Goal: Information Seeking & Learning: Learn about a topic

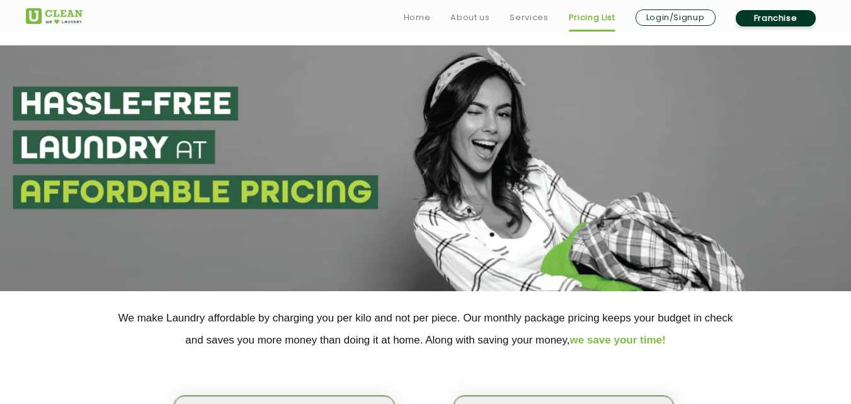
scroll to position [693, 0]
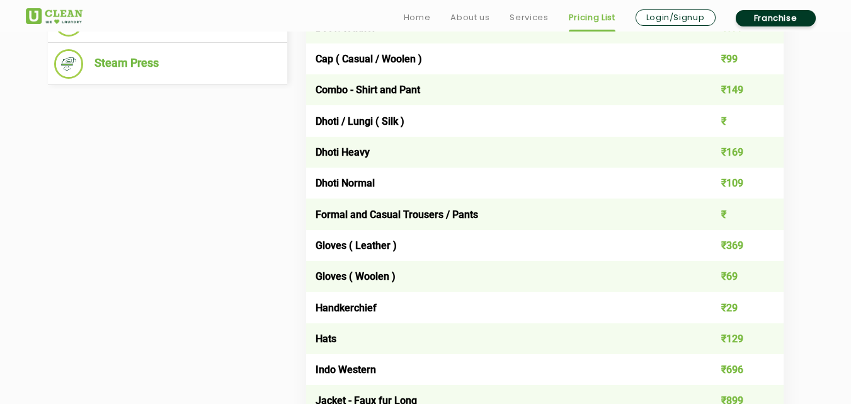
click at [583, 224] on td "Formal and Casual Trousers / Pants" at bounding box center [497, 213] width 382 height 31
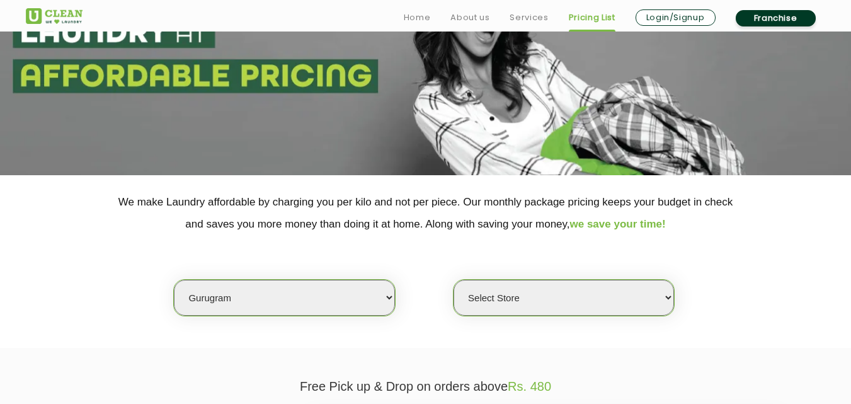
scroll to position [126, 0]
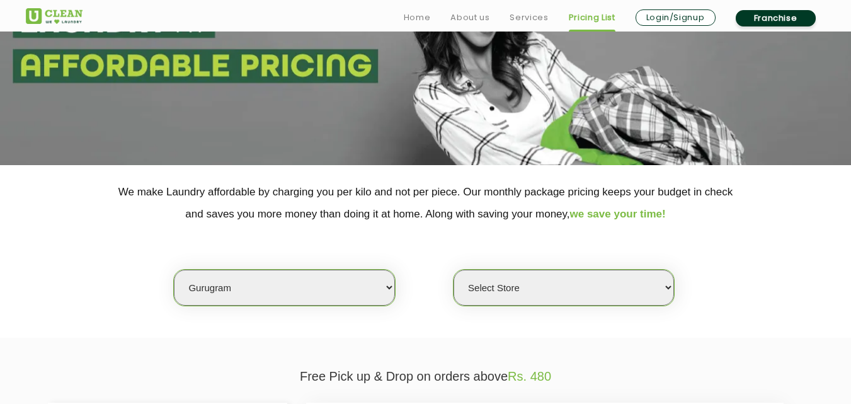
click at [259, 288] on select "Select city [GEOGRAPHIC_DATA] [GEOGRAPHIC_DATA] [GEOGRAPHIC_DATA] [GEOGRAPHIC_D…" at bounding box center [284, 288] width 220 height 36
select select "192"
click at [174, 270] on select "Select city [GEOGRAPHIC_DATA] [GEOGRAPHIC_DATA] [GEOGRAPHIC_DATA] [GEOGRAPHIC_D…" at bounding box center [284, 288] width 220 height 36
select select "0"
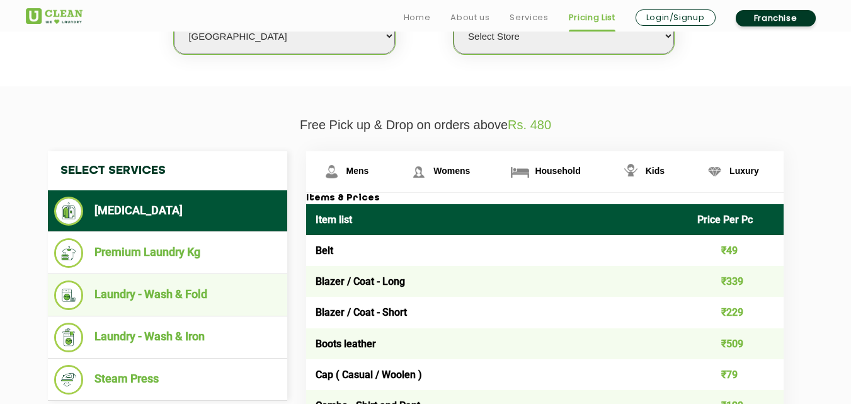
scroll to position [378, 0]
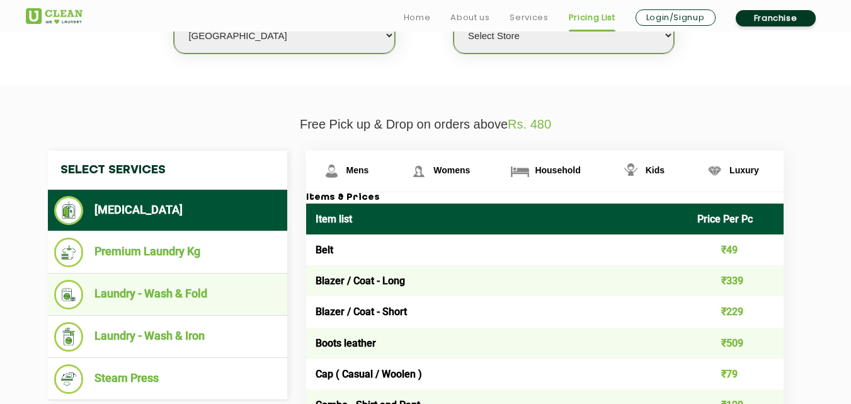
click at [217, 302] on li "Laundry - Wash & Fold" at bounding box center [167, 295] width 227 height 30
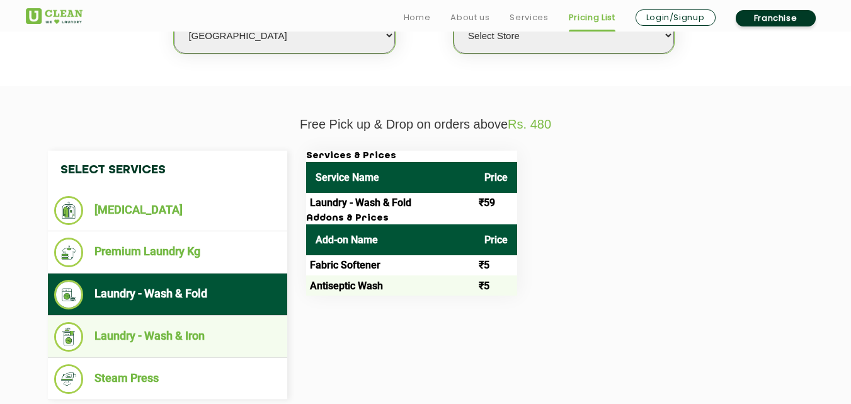
click at [200, 334] on li "Laundry - Wash & Iron" at bounding box center [167, 337] width 227 height 30
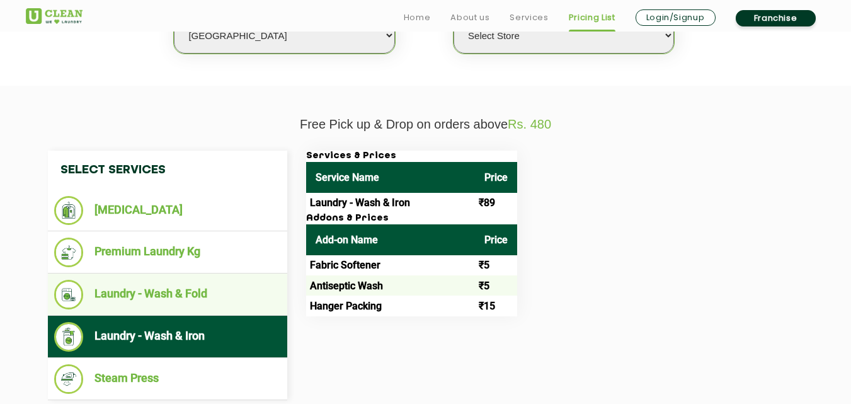
click at [178, 297] on li "Laundry - Wash & Fold" at bounding box center [167, 295] width 227 height 30
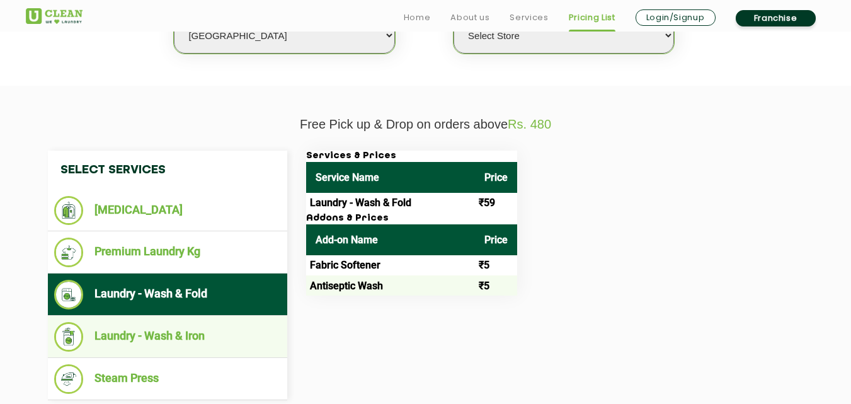
click at [176, 338] on li "Laundry - Wash & Iron" at bounding box center [167, 337] width 227 height 30
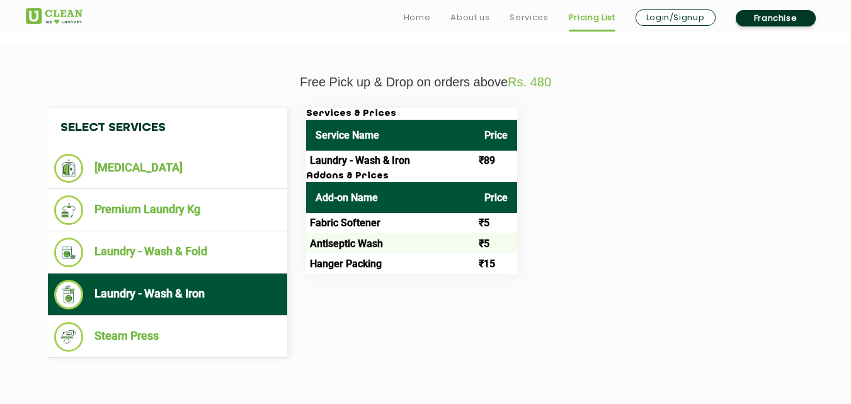
scroll to position [441, 0]
